Goal: Check status: Check status

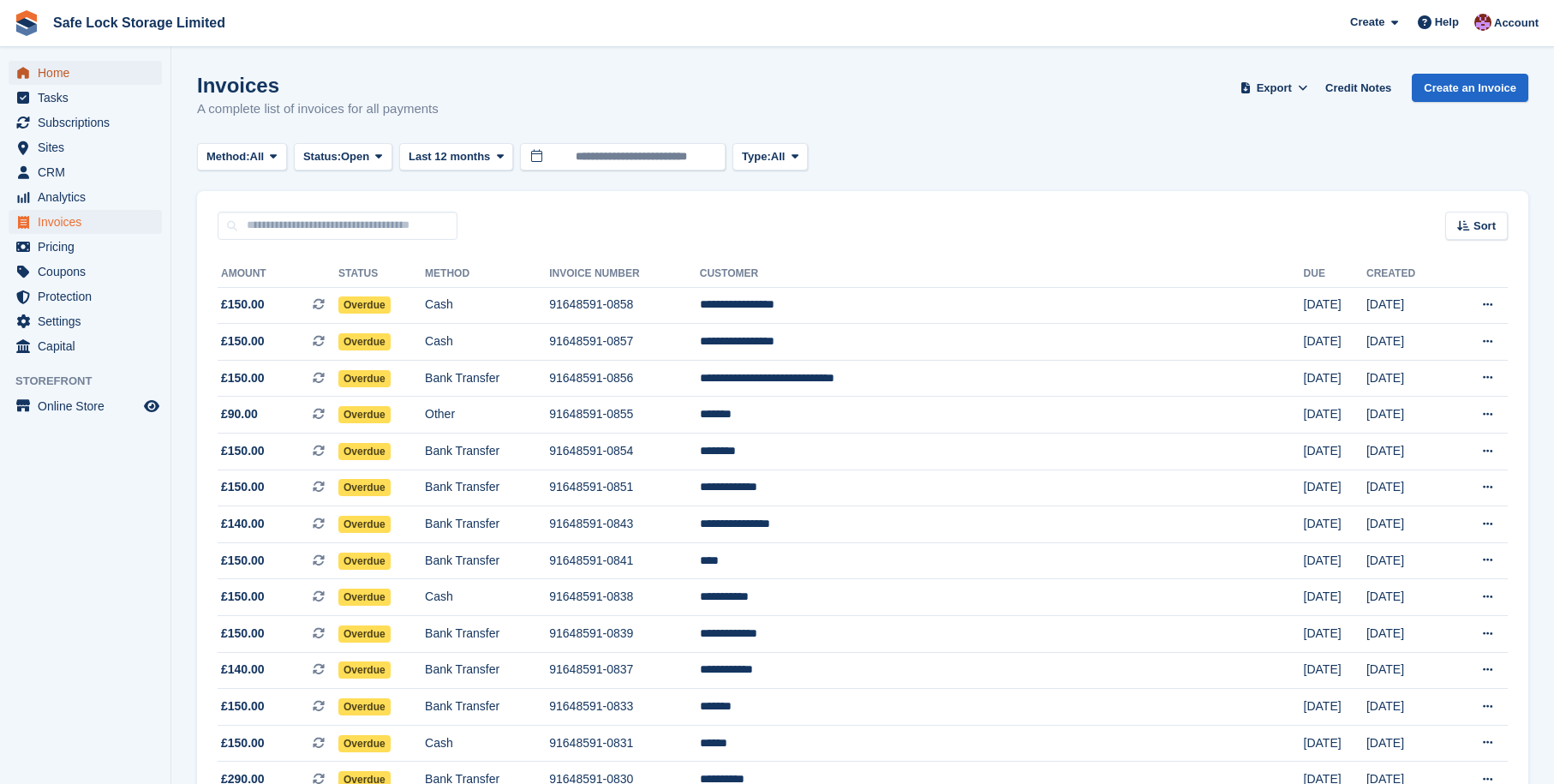
click at [94, 78] on span "Home" at bounding box center [89, 73] width 103 height 24
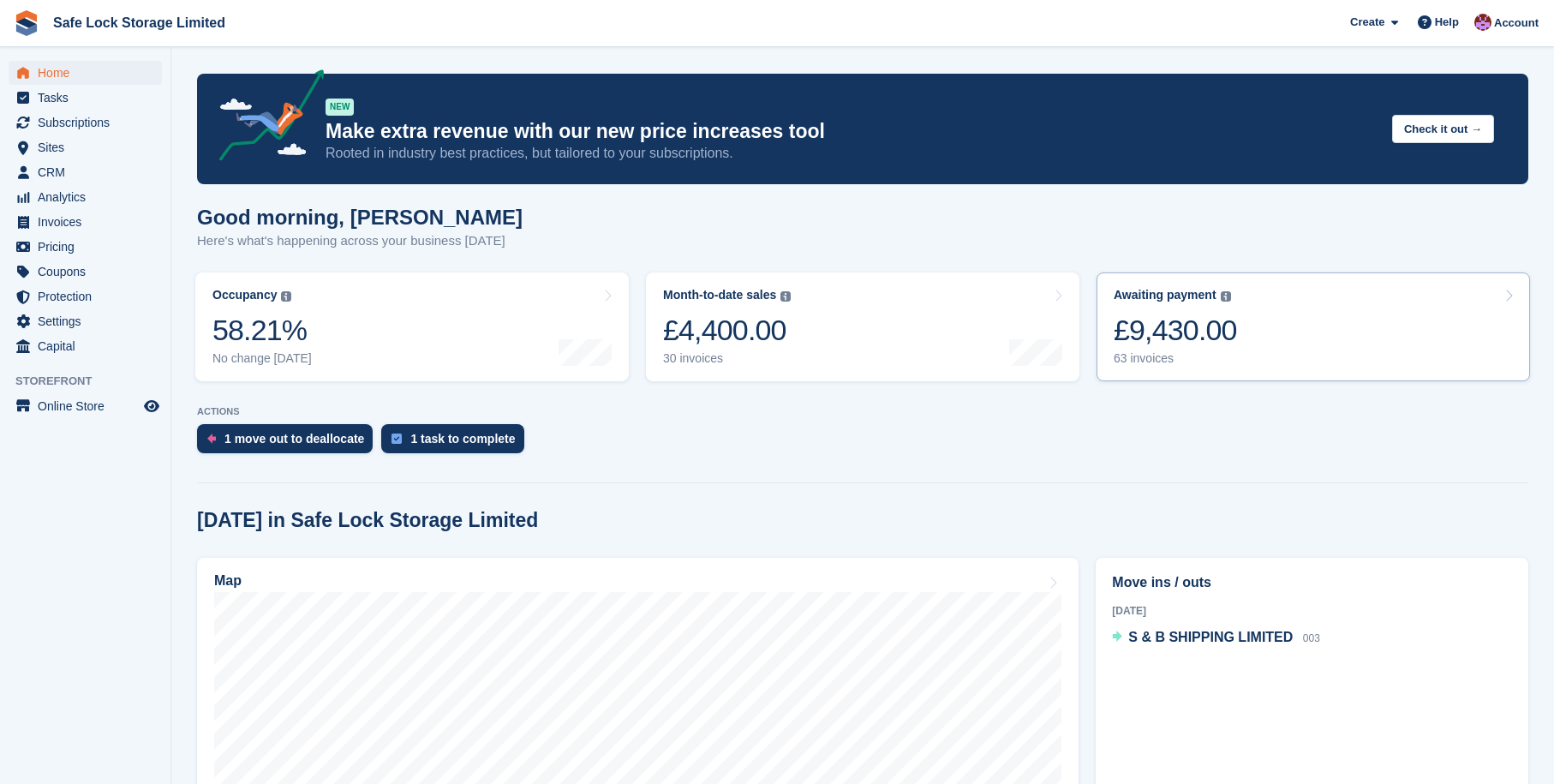
click at [1200, 339] on div "£9,430.00" at bounding box center [1175, 329] width 123 height 35
